Goal: Task Accomplishment & Management: Manage account settings

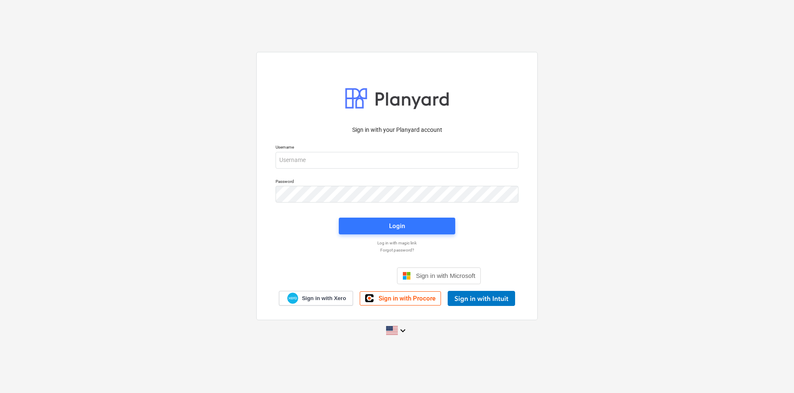
drag, startPoint x: 377, startPoint y: 100, endPoint x: 436, endPoint y: 110, distance: 60.3
click at [438, 101] on div at bounding box center [397, 98] width 105 height 29
click at [426, 275] on span "Sign in with Microsoft" at bounding box center [446, 275] width 60 height 7
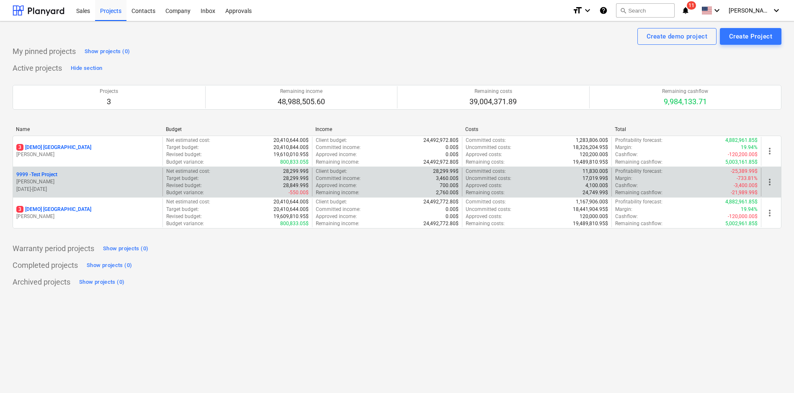
click at [47, 174] on p "9999 - Test Project" at bounding box center [36, 174] width 41 height 7
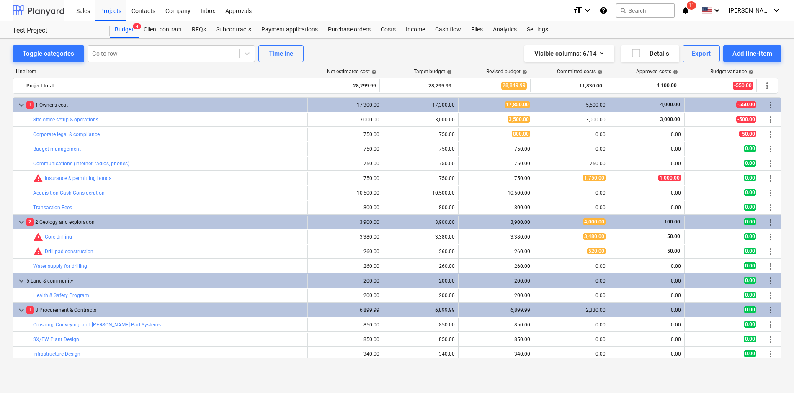
click at [46, 12] on div at bounding box center [39, 10] width 52 height 21
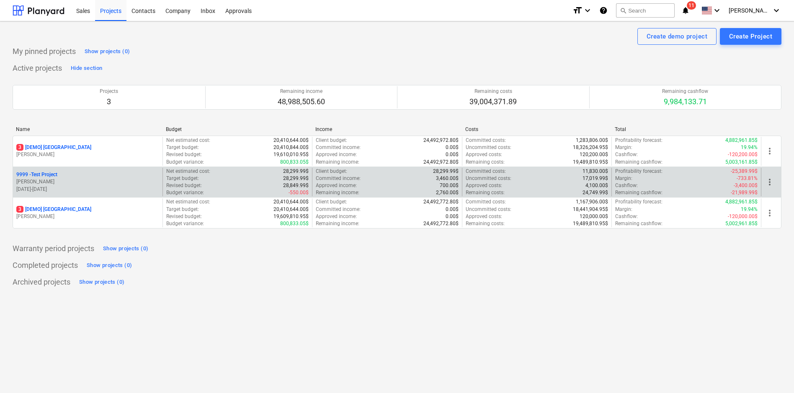
click at [47, 173] on p "9999 - Test Project" at bounding box center [36, 174] width 41 height 7
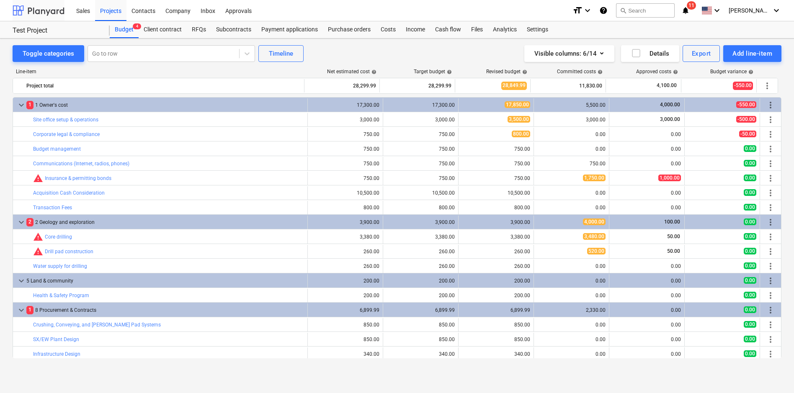
drag, startPoint x: 48, startPoint y: 10, endPoint x: 52, endPoint y: 20, distance: 10.1
click at [48, 10] on div at bounding box center [39, 10] width 52 height 21
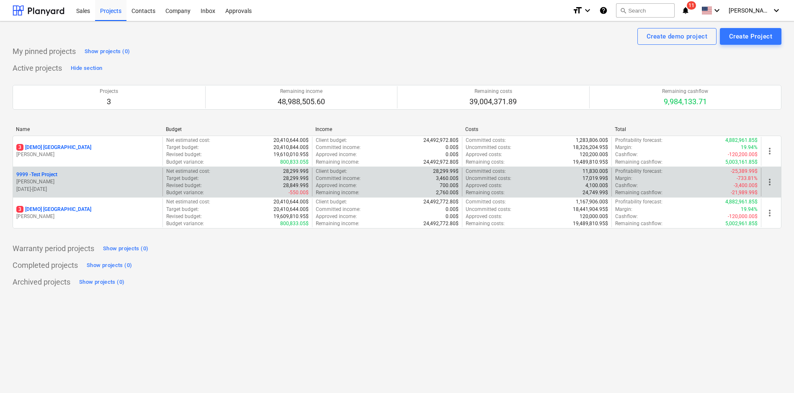
click at [52, 175] on p "9999 - Test Project" at bounding box center [36, 174] width 41 height 7
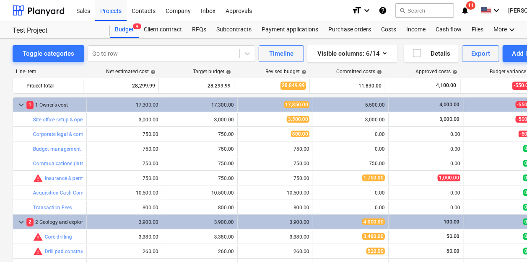
drag, startPoint x: 751, startPoint y: 0, endPoint x: 82, endPoint y: 31, distance: 669.9
click at [82, 31] on div "Test Project" at bounding box center [56, 30] width 87 height 9
click at [51, 13] on div at bounding box center [39, 10] width 52 height 21
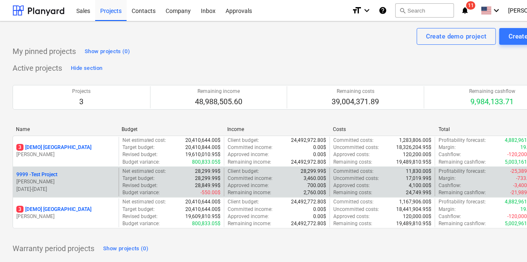
click at [51, 173] on p "9999 - Test Project" at bounding box center [36, 174] width 41 height 7
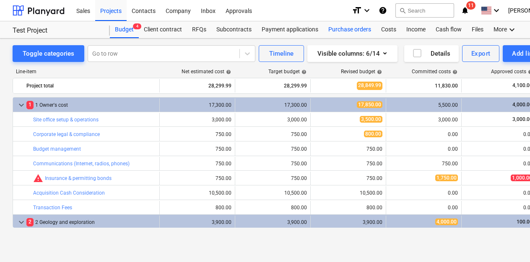
click at [341, 31] on div "Purchase orders" at bounding box center [349, 29] width 53 height 17
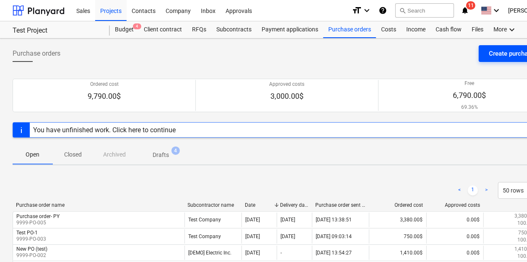
click at [497, 54] on div "Create purchase order" at bounding box center [520, 53] width 62 height 11
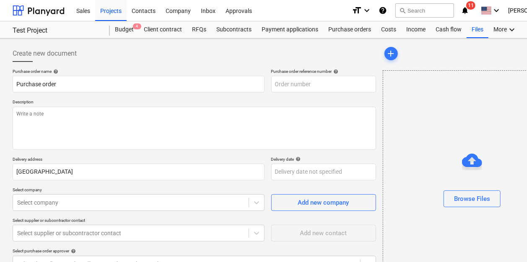
type textarea "x"
type input "9999-PO-010"
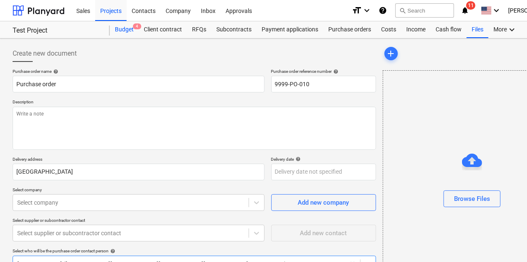
click at [124, 33] on div "Budget 4" at bounding box center [124, 29] width 29 height 17
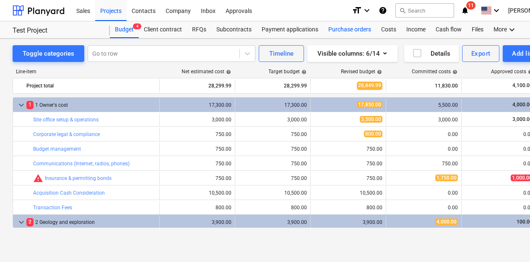
click at [334, 34] on div "Purchase orders" at bounding box center [349, 29] width 53 height 17
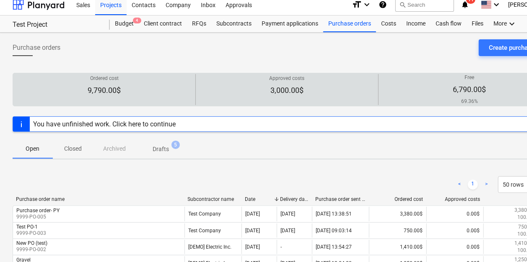
scroll to position [5, 0]
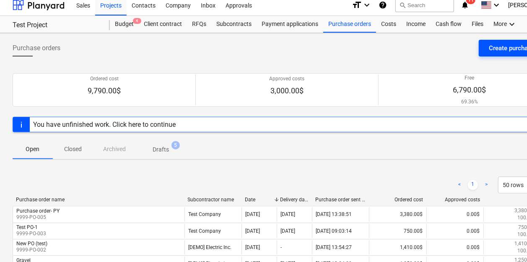
click at [494, 41] on button "Create purchase order" at bounding box center [520, 48] width 82 height 17
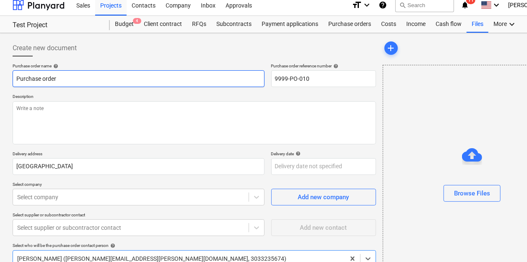
click at [103, 80] on input "Purchase order" at bounding box center [139, 78] width 252 height 17
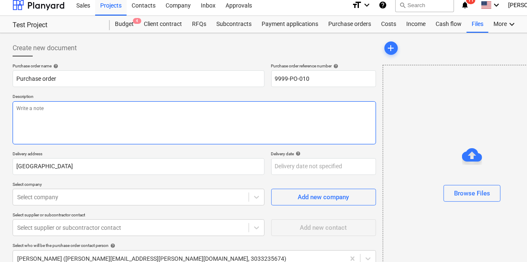
click at [77, 137] on textarea at bounding box center [194, 122] width 363 height 43
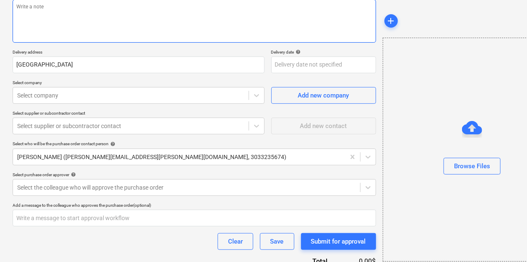
scroll to position [117, 0]
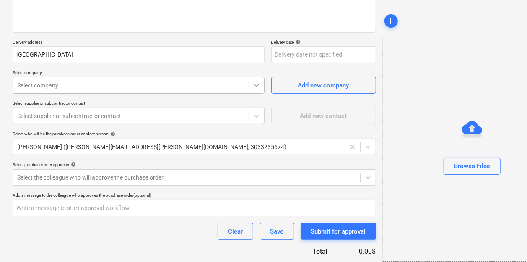
click at [253, 89] on div at bounding box center [256, 85] width 15 height 15
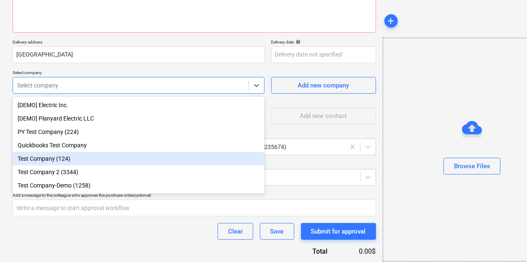
click at [60, 161] on div "Test Company (124)" at bounding box center [139, 158] width 252 height 13
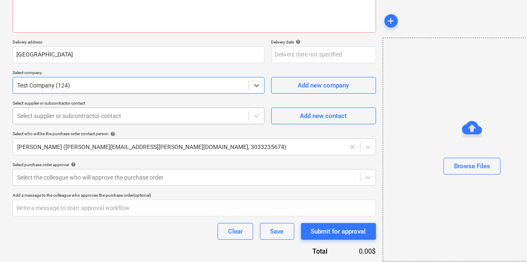
click at [117, 122] on div "Select supplier or subcontractor contact" at bounding box center [130, 116] width 235 height 12
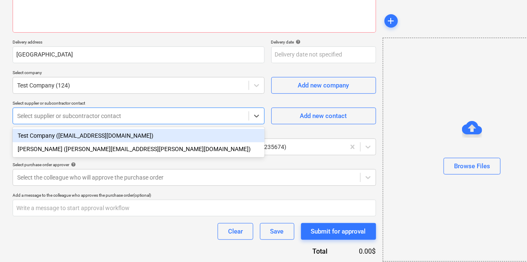
click at [91, 139] on div "Test Company ([EMAIL_ADDRESS][DOMAIN_NAME])" at bounding box center [139, 135] width 252 height 13
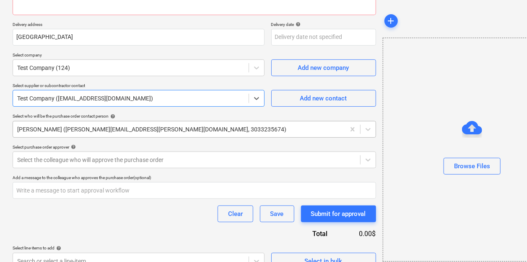
scroll to position [145, 0]
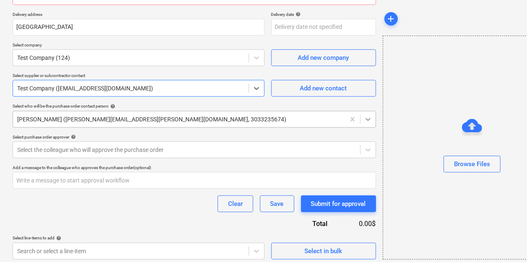
type textarea "x"
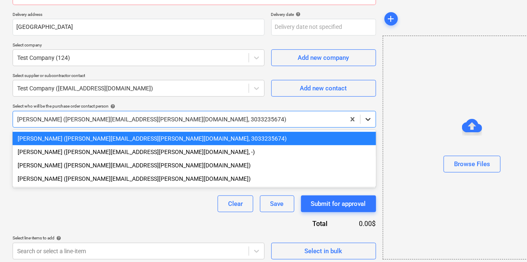
click at [368, 120] on icon at bounding box center [368, 119] width 8 height 8
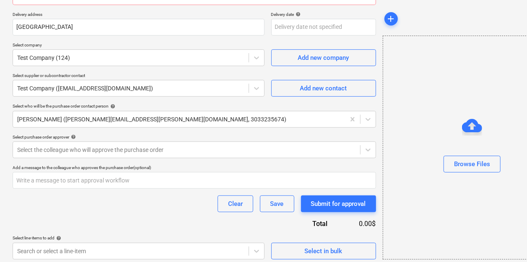
click at [160, 102] on div "Purchase order name help Purchase order Purchase order reference number help 99…" at bounding box center [194, 92] width 363 height 336
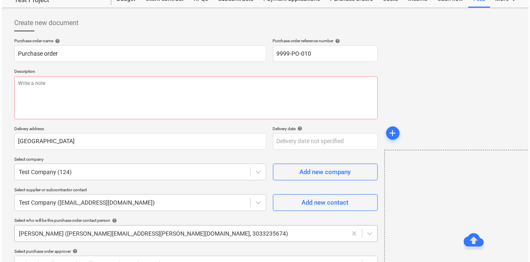
scroll to position [0, 0]
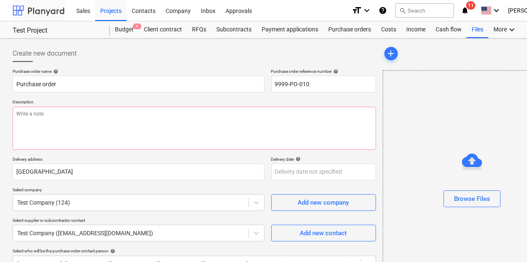
click at [57, 12] on div at bounding box center [39, 10] width 52 height 21
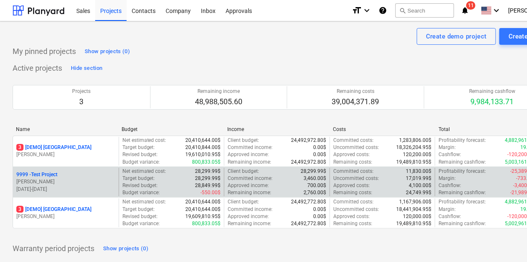
click at [49, 177] on p "9999 - Test Project" at bounding box center [36, 174] width 41 height 7
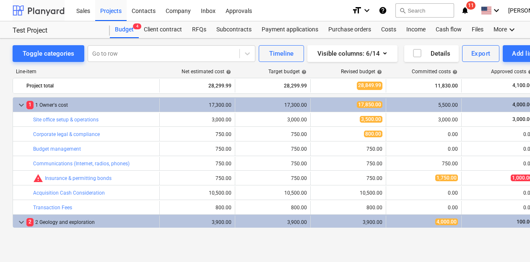
click at [47, 13] on div at bounding box center [39, 10] width 52 height 21
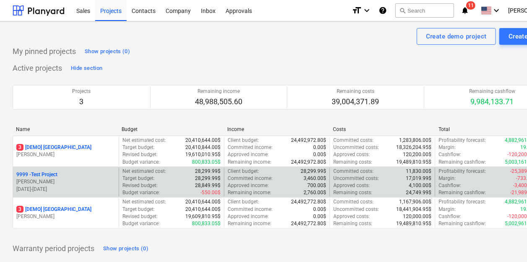
click at [46, 168] on div "9999 - Test Project [PERSON_NAME] [DATE] - [DATE]" at bounding box center [66, 182] width 106 height 29
click at [47, 173] on p "9999 - Test Project" at bounding box center [36, 174] width 41 height 7
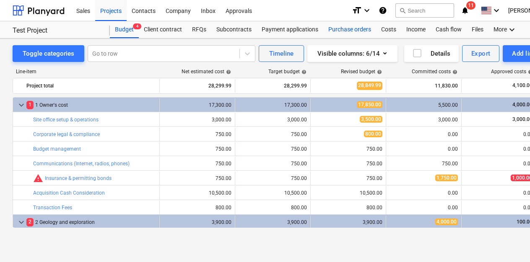
click at [358, 31] on div "Purchase orders" at bounding box center [349, 29] width 53 height 17
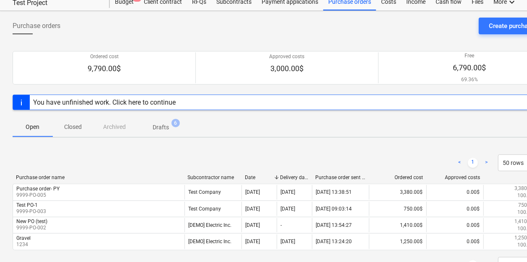
scroll to position [56, 0]
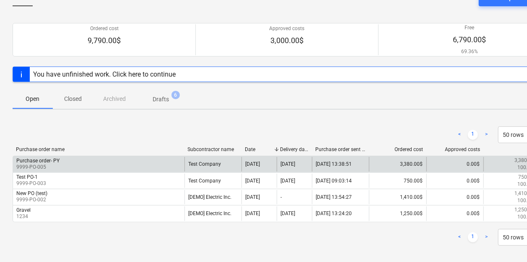
click at [44, 160] on div "Purchase order- PY" at bounding box center [37, 161] width 43 height 6
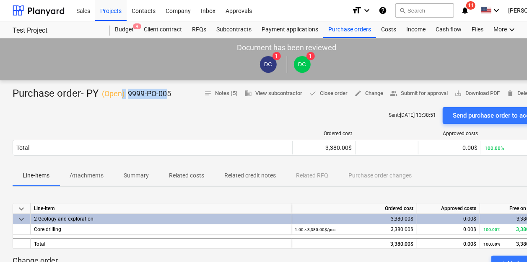
drag, startPoint x: 169, startPoint y: 92, endPoint x: 122, endPoint y: 93, distance: 46.9
click at [122, 93] on div "Purchase order- PY ( Open ) 9999-PO-005" at bounding box center [92, 93] width 158 height 13
drag, startPoint x: 122, startPoint y: 93, endPoint x: 168, endPoint y: 108, distance: 48.2
click at [168, 108] on div "Sent : [DATE] 13:38:51 Send purchase order to accounting" at bounding box center [287, 115] width 548 height 17
